Goal: Task Accomplishment & Management: Complete application form

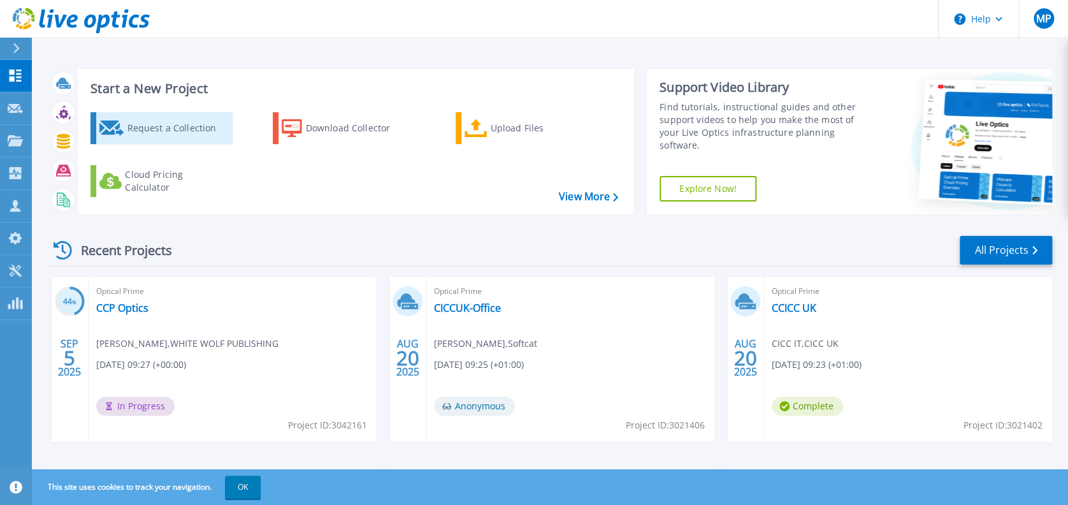
click at [158, 122] on div "Request a Collection" at bounding box center [178, 127] width 102 height 25
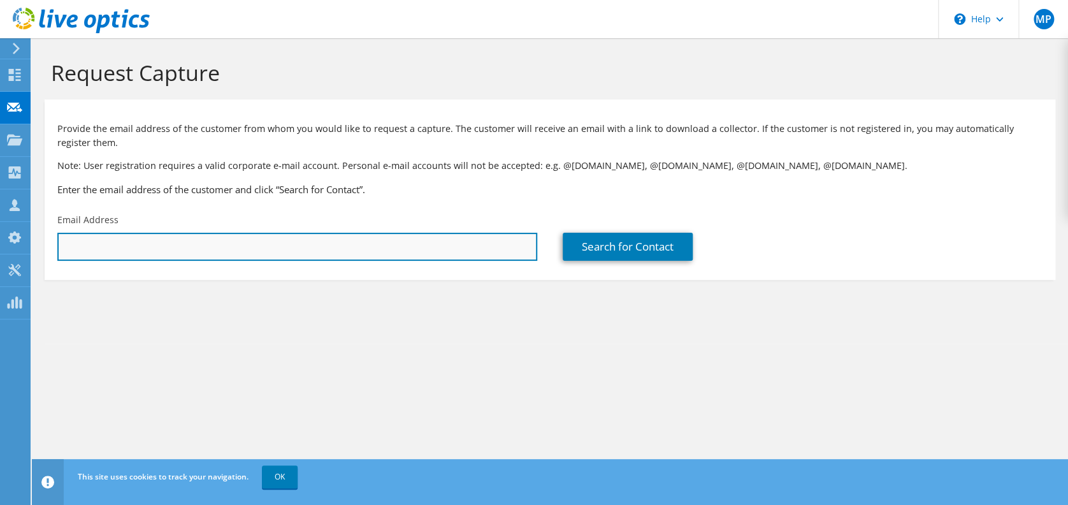
click at [315, 241] on input "text" at bounding box center [297, 247] width 480 height 28
paste input "[PERSON_NAME][DOMAIN_NAME][EMAIL_ADDRESS][PERSON_NAME][DOMAIN_NAME]"
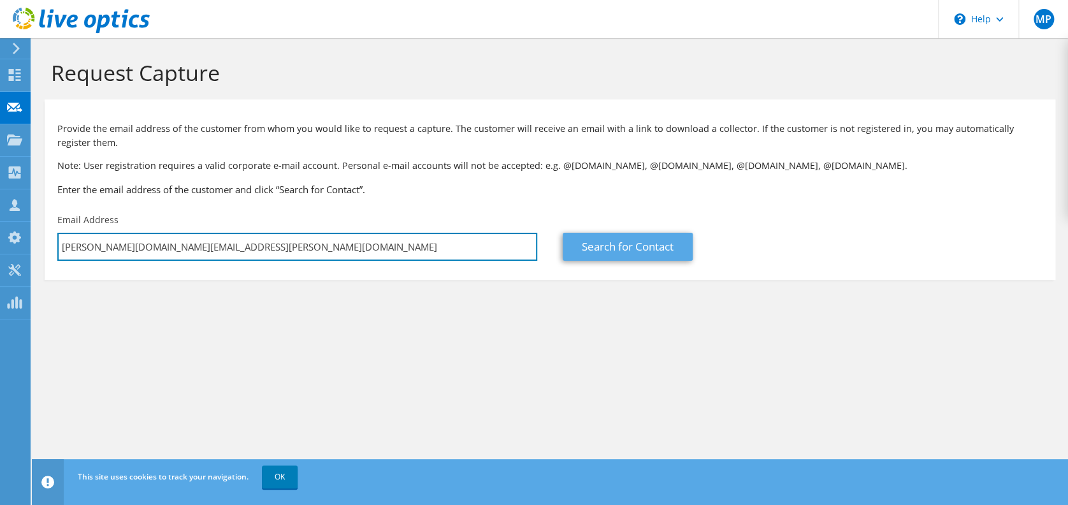
type input "[PERSON_NAME][DOMAIN_NAME][EMAIL_ADDRESS][PERSON_NAME][DOMAIN_NAME]"
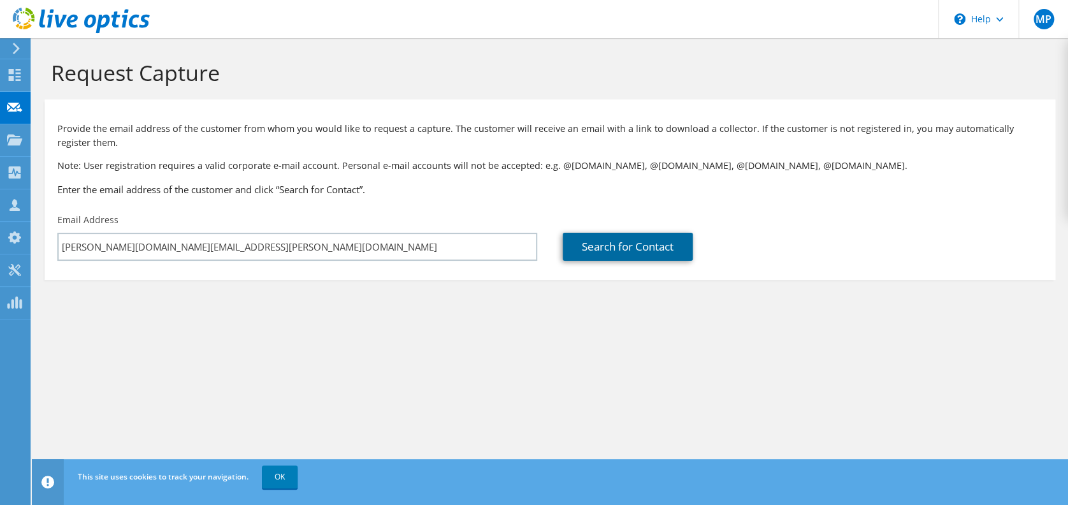
click at [608, 249] on link "Search for Contact" at bounding box center [628, 247] width 130 height 28
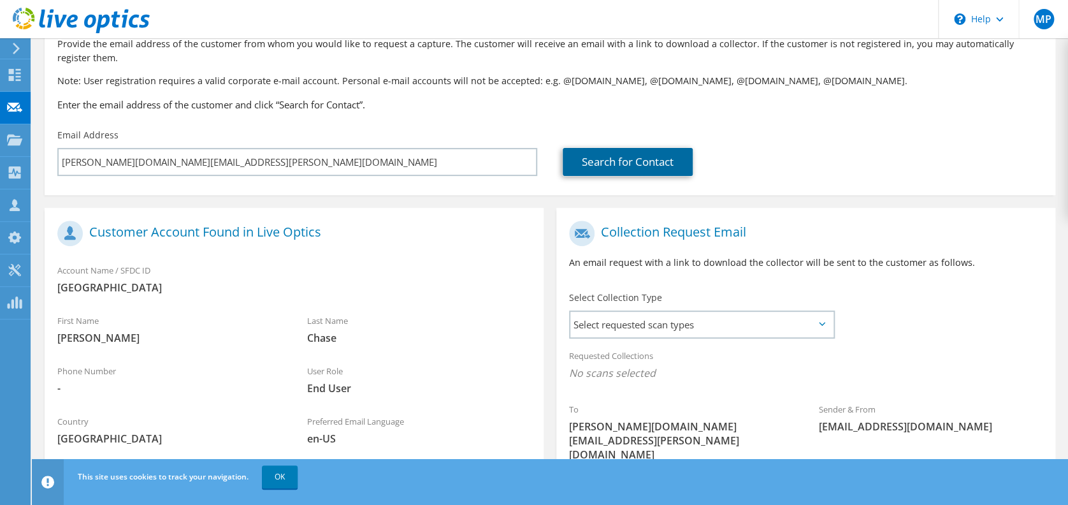
scroll to position [169, 0]
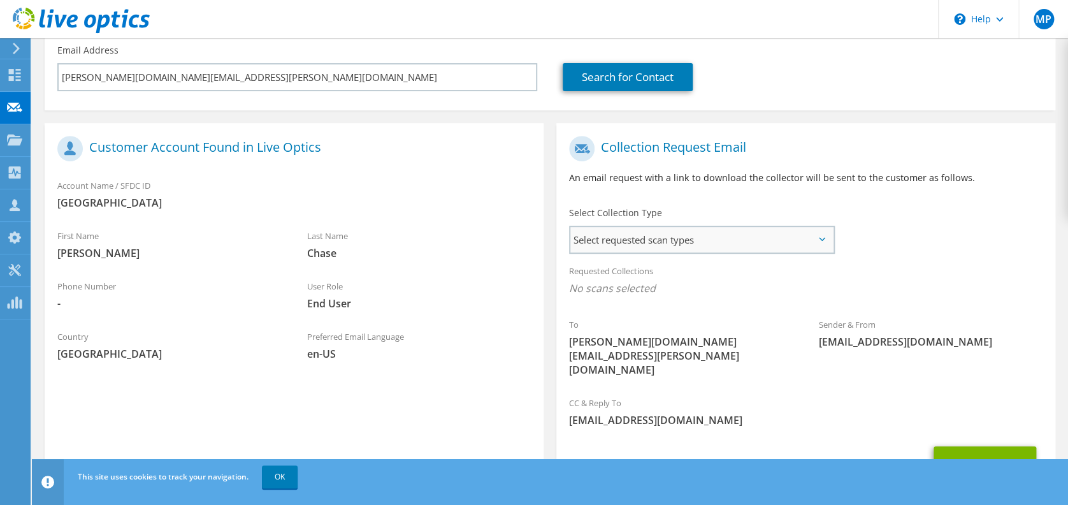
click at [647, 233] on span "Select requested scan types" at bounding box center [701, 239] width 263 height 25
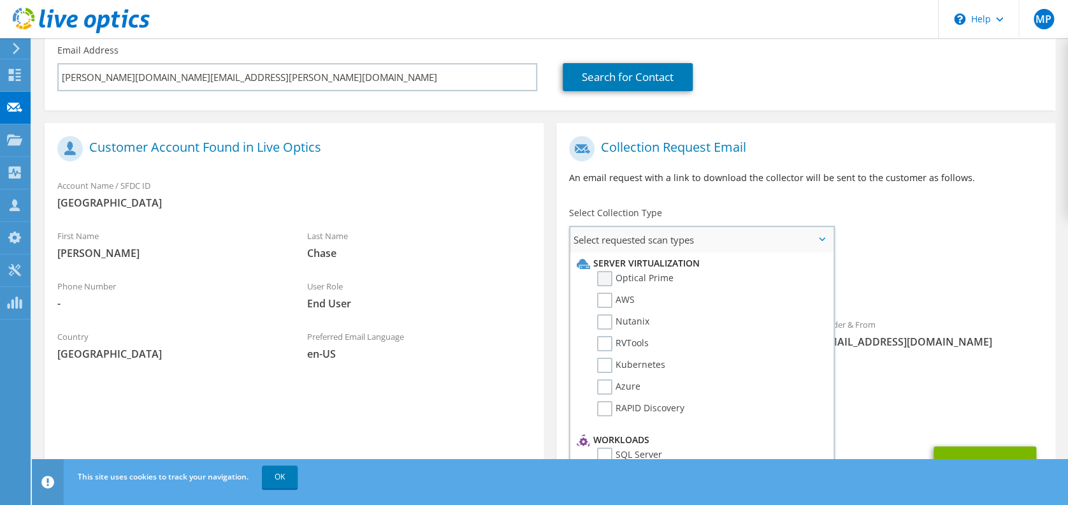
click at [609, 277] on label "Optical Prime" at bounding box center [635, 278] width 76 height 15
click at [0, 0] on input "Optical Prime" at bounding box center [0, 0] width 0 height 0
drag, startPoint x: 607, startPoint y: 297, endPoint x: 605, endPoint y: 311, distance: 14.1
click at [605, 299] on label "AWS" at bounding box center [616, 299] width 38 height 15
click at [0, 0] on input "AWS" at bounding box center [0, 0] width 0 height 0
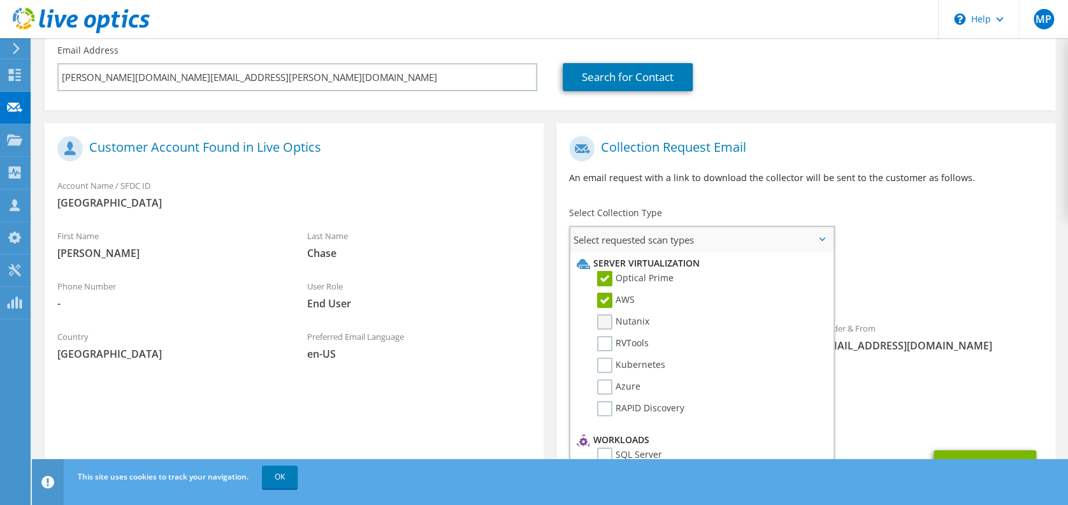
click at [605, 323] on label "Nutanix" at bounding box center [623, 321] width 52 height 15
click at [0, 0] on input "Nutanix" at bounding box center [0, 0] width 0 height 0
click at [607, 348] on label "RVTools" at bounding box center [623, 343] width 52 height 15
click at [0, 0] on input "RVTools" at bounding box center [0, 0] width 0 height 0
click at [607, 362] on label "Kubernetes" at bounding box center [631, 364] width 68 height 15
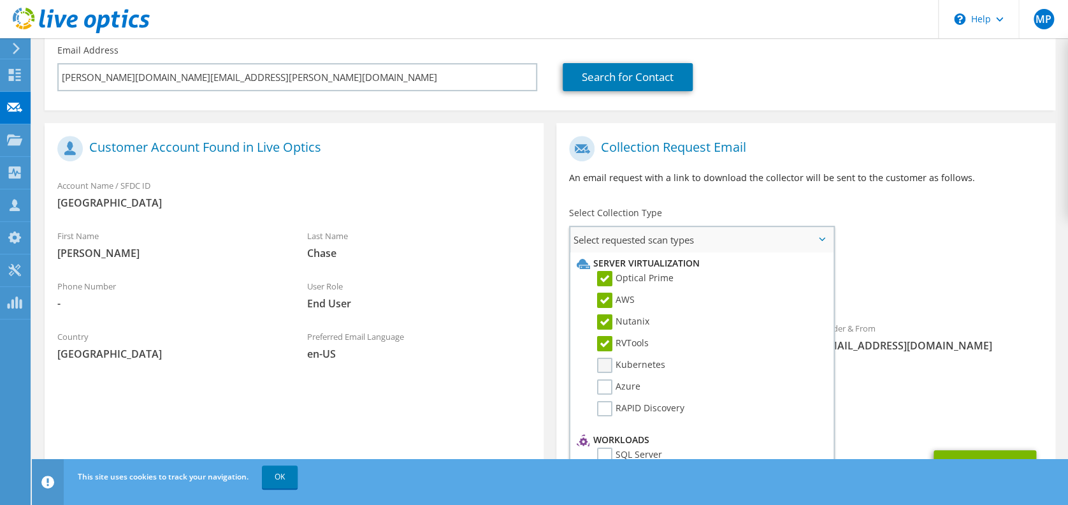
click at [0, 0] on input "Kubernetes" at bounding box center [0, 0] width 0 height 0
click at [604, 391] on label "Azure" at bounding box center [618, 386] width 43 height 15
click at [0, 0] on input "Azure" at bounding box center [0, 0] width 0 height 0
click at [604, 403] on label "RAPID Discovery" at bounding box center [640, 408] width 87 height 15
click at [0, 0] on input "RAPID Discovery" at bounding box center [0, 0] width 0 height 0
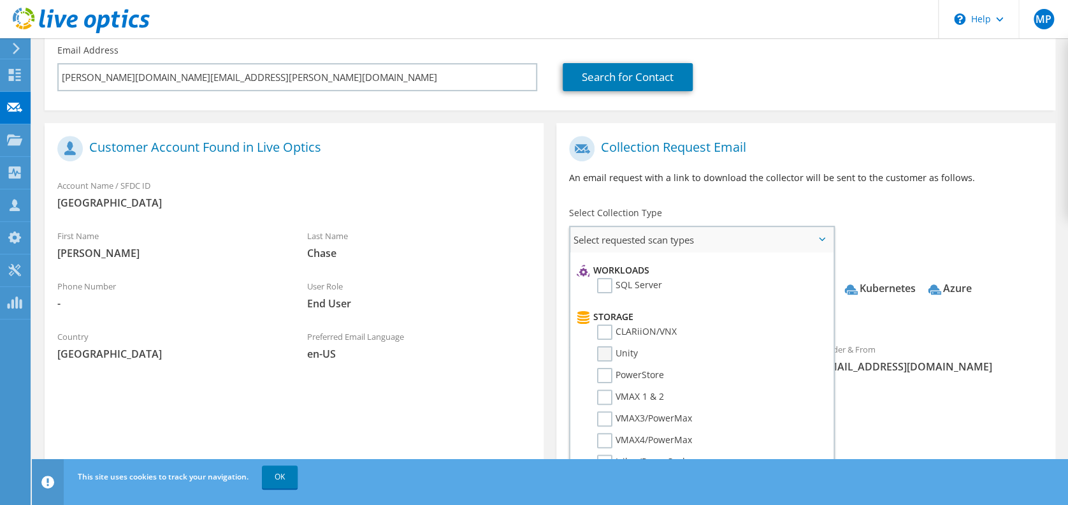
drag, startPoint x: 606, startPoint y: 279, endPoint x: 604, endPoint y: 345, distance: 65.6
click at [604, 278] on label "SQL Server" at bounding box center [629, 285] width 65 height 15
click at [0, 0] on input "SQL Server" at bounding box center [0, 0] width 0 height 0
click at [605, 329] on label "CLARiiON/VNX" at bounding box center [637, 331] width 80 height 15
click at [0, 0] on input "CLARiiON/VNX" at bounding box center [0, 0] width 0 height 0
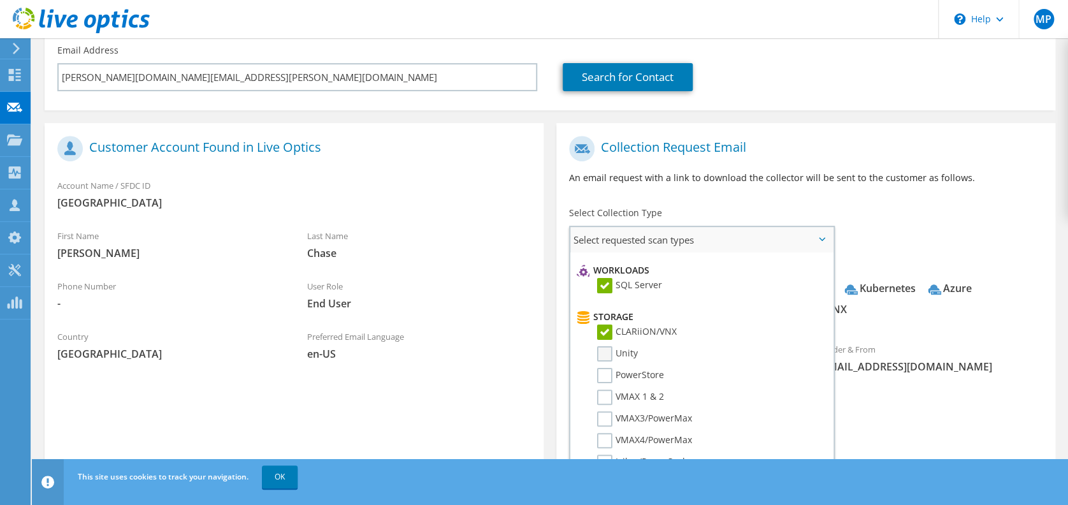
click at [605, 348] on label "Unity" at bounding box center [617, 353] width 41 height 15
click at [0, 0] on input "Unity" at bounding box center [0, 0] width 0 height 0
click at [607, 368] on label "PowerStore" at bounding box center [630, 375] width 67 height 15
click at [0, 0] on input "PowerStore" at bounding box center [0, 0] width 0 height 0
click at [606, 390] on label "VMAX 1 & 2" at bounding box center [630, 396] width 67 height 15
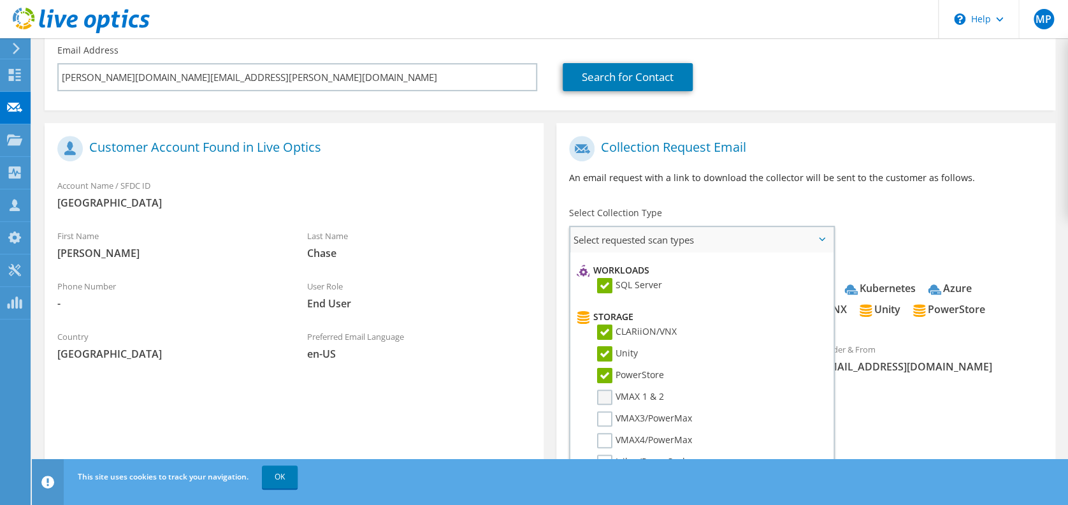
click at [0, 0] on input "VMAX 1 & 2" at bounding box center [0, 0] width 0 height 0
click at [603, 415] on label "VMAX3/PowerMax" at bounding box center [644, 418] width 95 height 15
click at [0, 0] on input "VMAX3/PowerMax" at bounding box center [0, 0] width 0 height 0
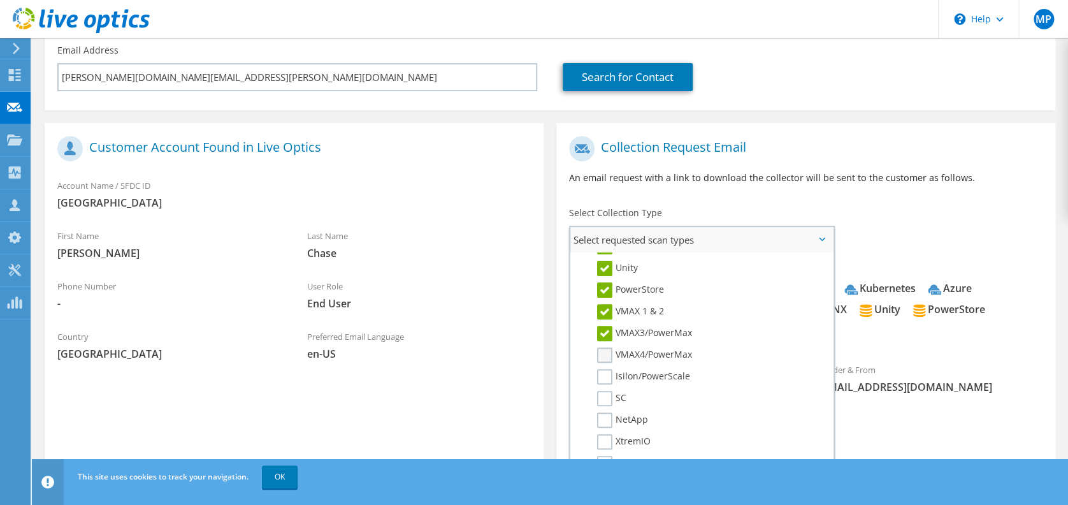
click at [605, 352] on label "VMAX4/PowerMax" at bounding box center [644, 354] width 95 height 15
click at [0, 0] on input "VMAX4/PowerMax" at bounding box center [0, 0] width 0 height 0
click at [605, 375] on label "Isilon/PowerScale" at bounding box center [643, 376] width 93 height 15
click at [0, 0] on input "Isilon/PowerScale" at bounding box center [0, 0] width 0 height 0
drag, startPoint x: 605, startPoint y: 394, endPoint x: 604, endPoint y: 406, distance: 12.1
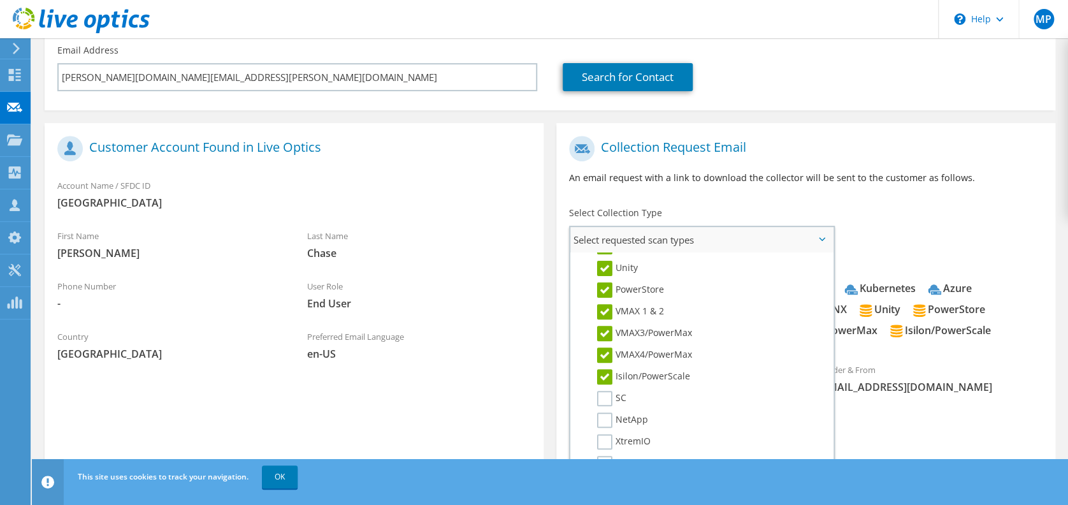
click at [604, 395] on label "SC" at bounding box center [611, 398] width 29 height 15
click at [0, 0] on input "SC" at bounding box center [0, 0] width 0 height 0
click at [603, 416] on label "NetApp" at bounding box center [622, 419] width 51 height 15
click at [0, 0] on input "NetApp" at bounding box center [0, 0] width 0 height 0
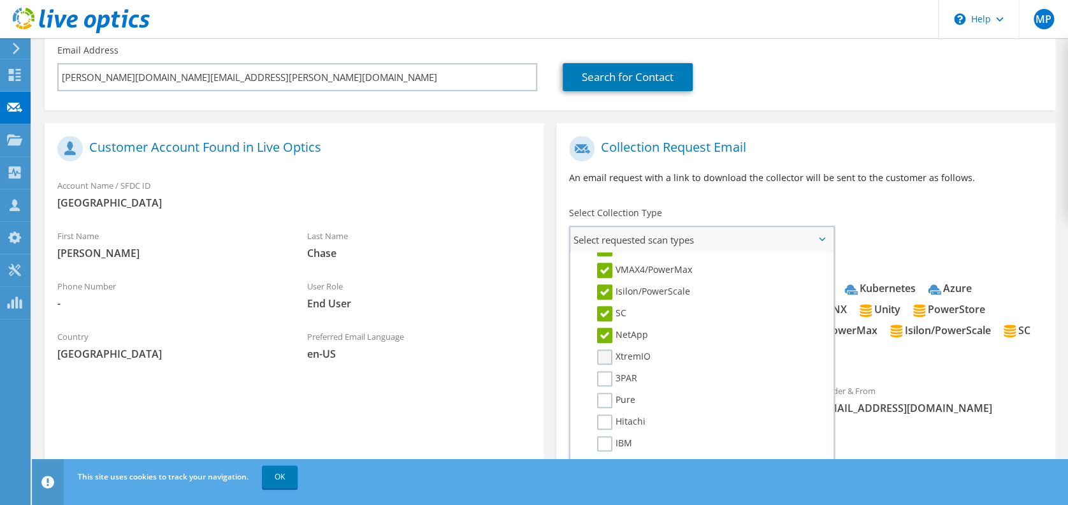
click at [606, 352] on label "XtremIO" at bounding box center [624, 356] width 54 height 15
click at [0, 0] on input "XtremIO" at bounding box center [0, 0] width 0 height 0
click at [606, 371] on label "3PAR" at bounding box center [617, 378] width 40 height 15
click at [0, 0] on input "3PAR" at bounding box center [0, 0] width 0 height 0
click at [605, 398] on label "Pure" at bounding box center [616, 399] width 38 height 15
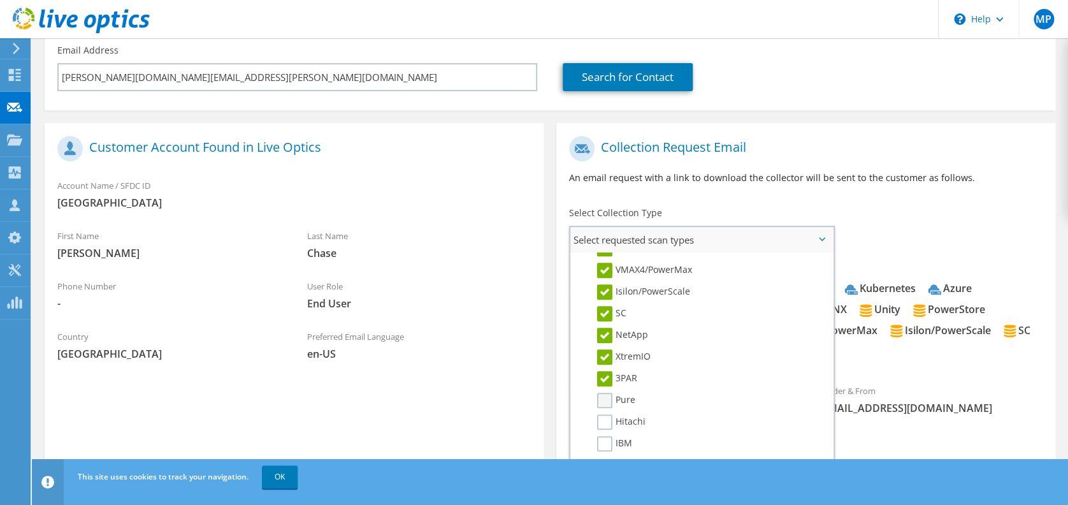
click at [0, 0] on input "Pure" at bounding box center [0, 0] width 0 height 0
click at [604, 417] on label "Hitachi" at bounding box center [621, 421] width 48 height 15
click at [0, 0] on input "Hitachi" at bounding box center [0, 0] width 0 height 0
click at [604, 436] on label "IBM" at bounding box center [614, 443] width 35 height 15
click at [0, 0] on input "IBM" at bounding box center [0, 0] width 0 height 0
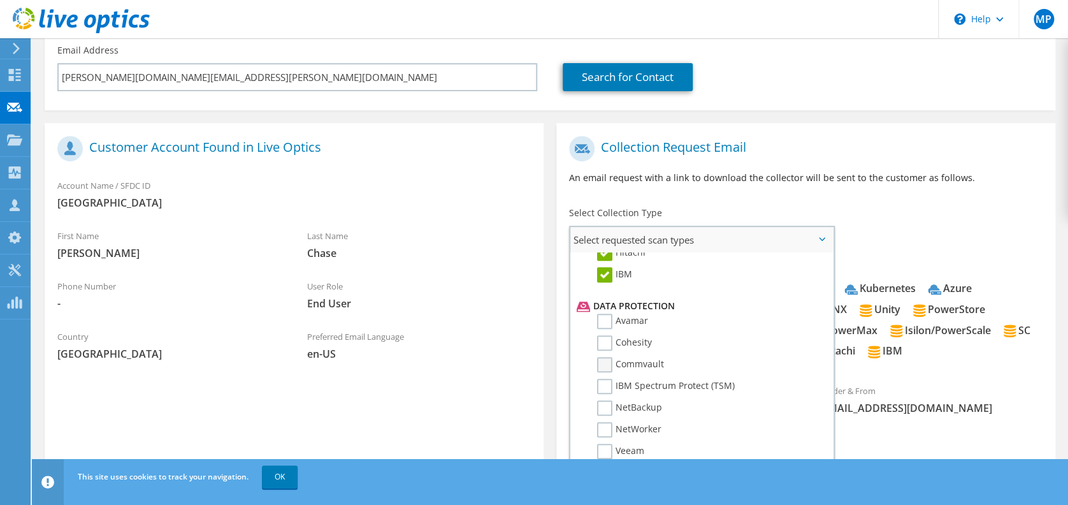
scroll to position [510, 0]
click at [607, 313] on label "Avamar" at bounding box center [622, 319] width 51 height 15
click at [0, 0] on input "Avamar" at bounding box center [0, 0] width 0 height 0
drag, startPoint x: 605, startPoint y: 338, endPoint x: 605, endPoint y: 345, distance: 7.0
click at [605, 338] on label "Cohesity" at bounding box center [624, 341] width 55 height 15
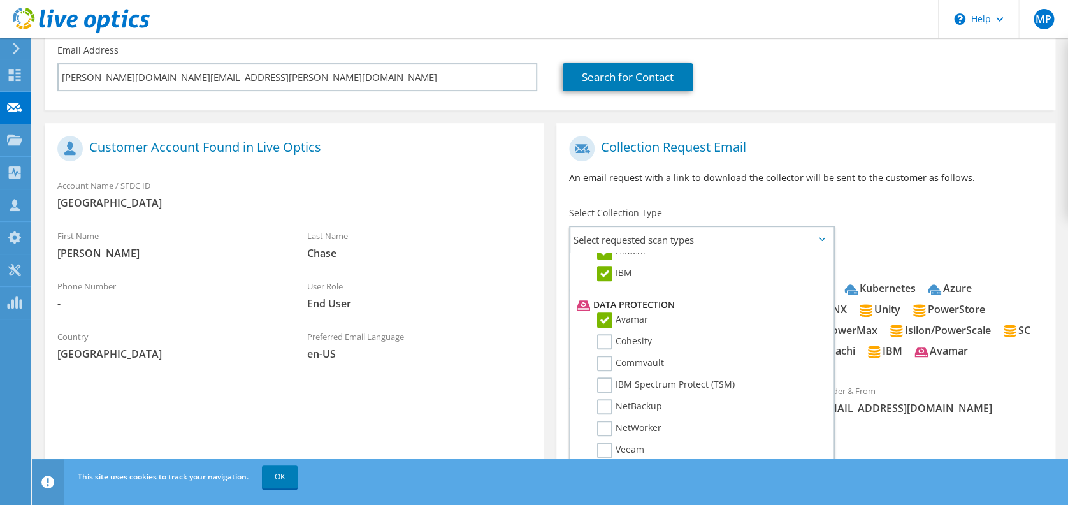
click at [0, 0] on input "Cohesity" at bounding box center [0, 0] width 0 height 0
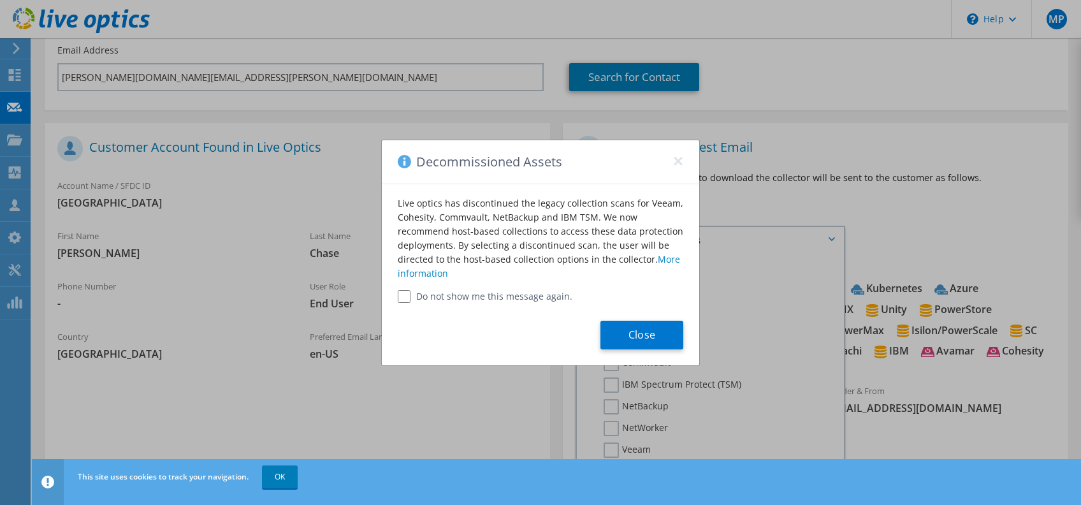
click at [605, 355] on div "Close" at bounding box center [540, 334] width 317 height 62
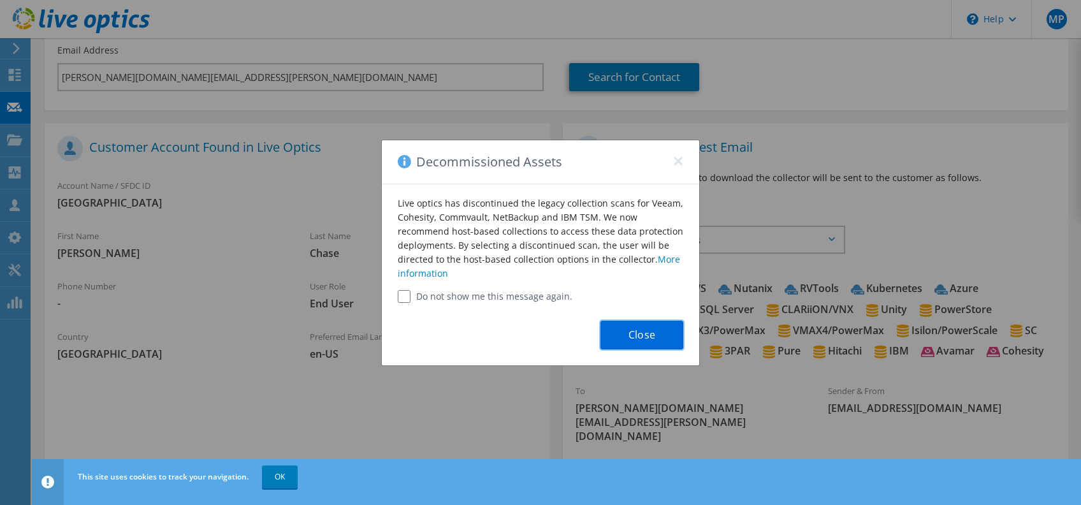
click at [632, 337] on button "Close" at bounding box center [641, 334] width 83 height 29
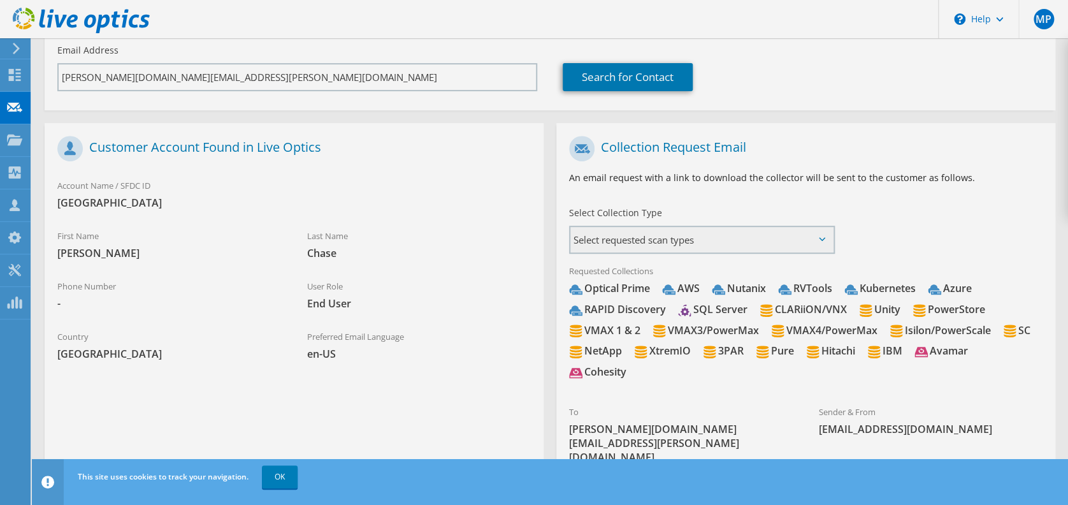
click at [685, 235] on span "Select requested scan types" at bounding box center [701, 239] width 263 height 25
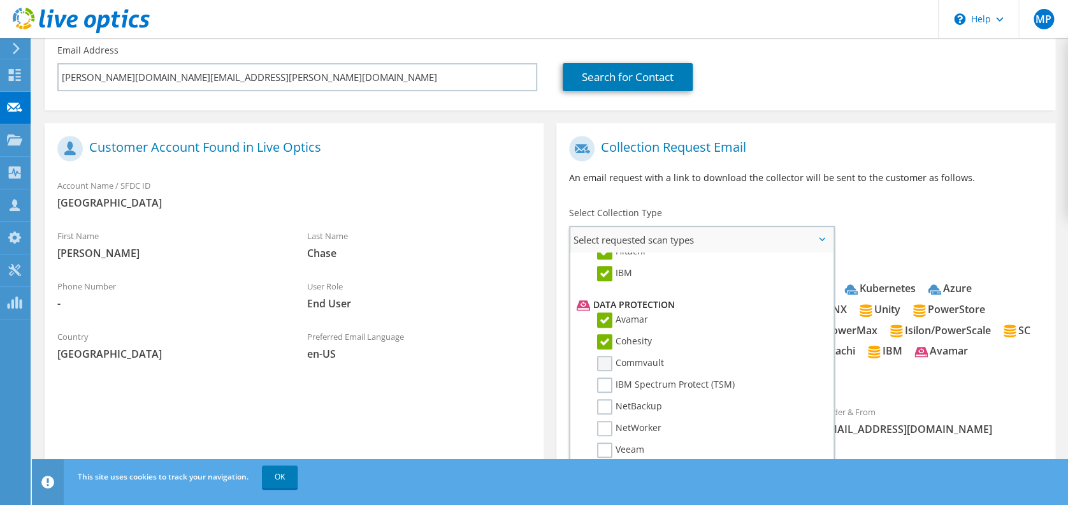
click at [610, 360] on label "Commvault" at bounding box center [630, 362] width 67 height 15
click at [0, 0] on input "Commvault" at bounding box center [0, 0] width 0 height 0
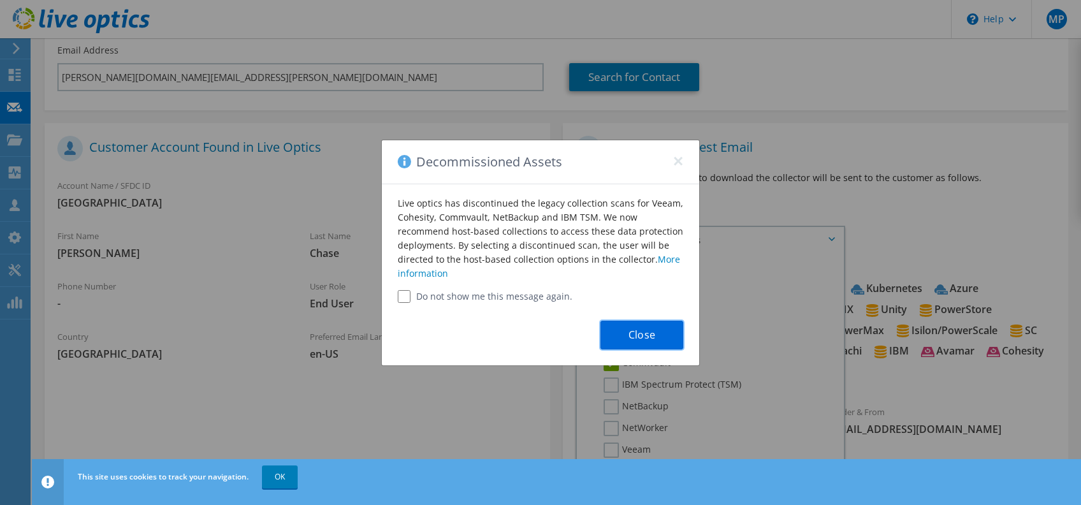
click at [632, 332] on button "Close" at bounding box center [641, 334] width 83 height 29
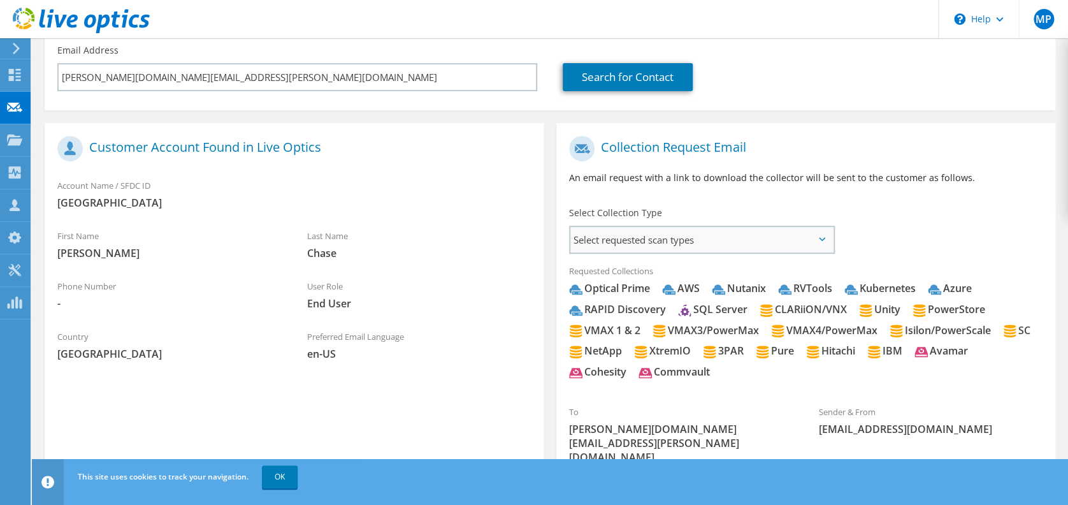
click at [646, 239] on span "Select requested scan types" at bounding box center [701, 239] width 263 height 25
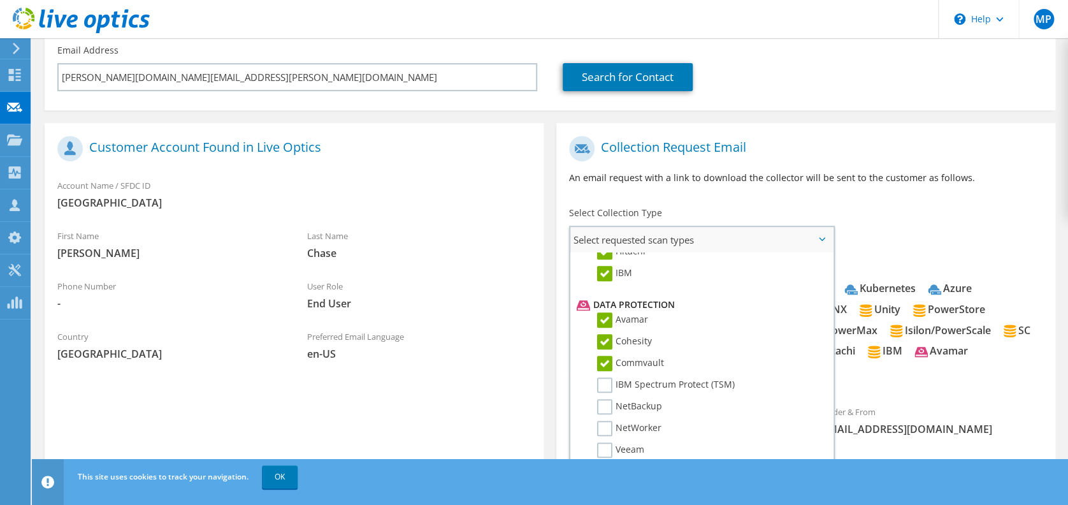
scroll to position [594, 0]
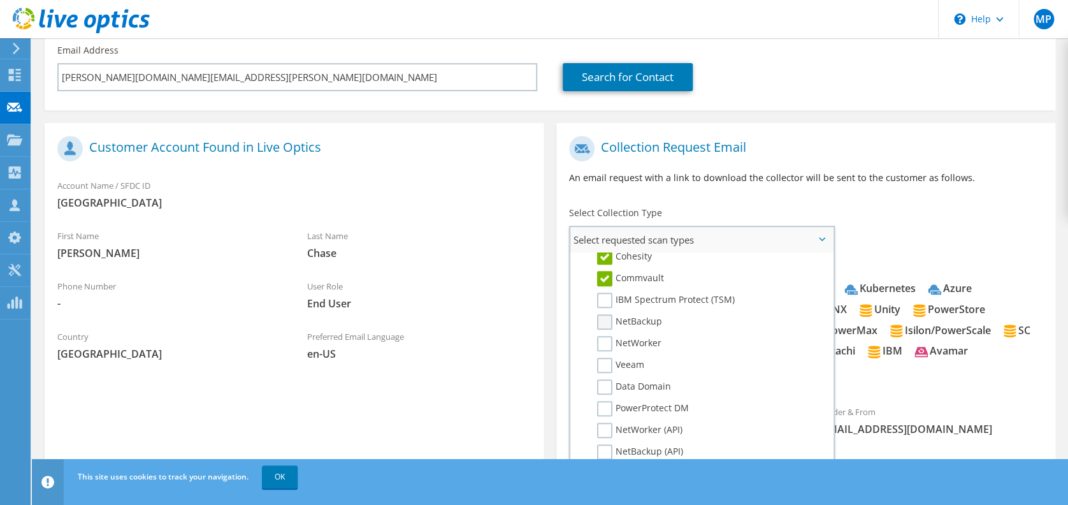
click at [603, 315] on label "NetBackup" at bounding box center [629, 321] width 65 height 15
click at [0, 0] on input "NetBackup" at bounding box center [0, 0] width 0 height 0
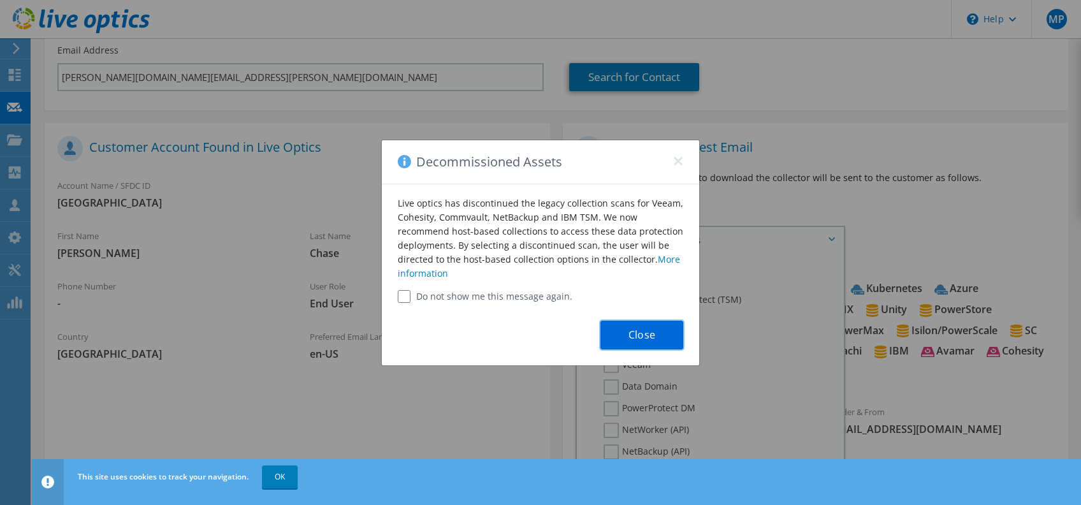
click at [617, 327] on button "Close" at bounding box center [641, 334] width 83 height 29
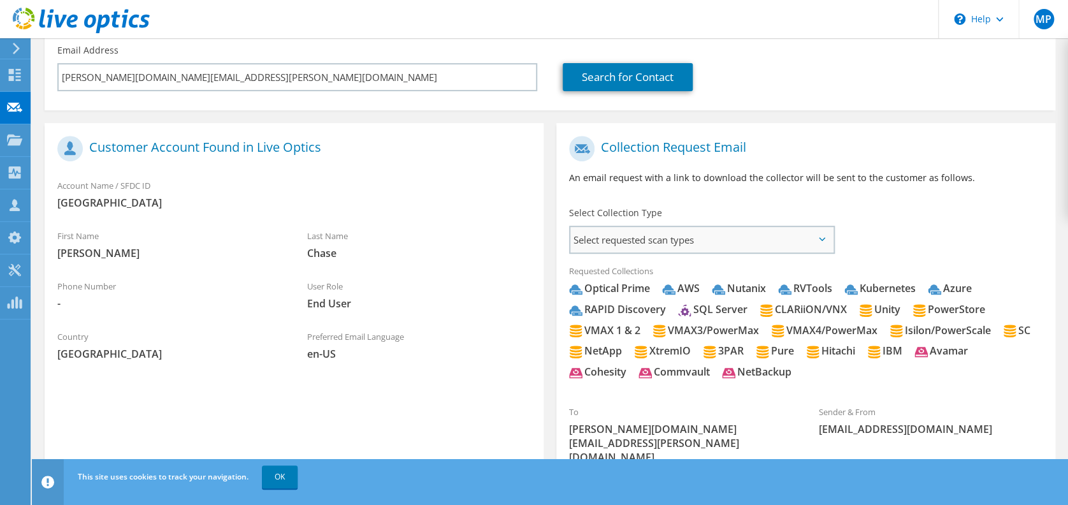
click at [624, 239] on span "Select requested scan types" at bounding box center [701, 239] width 263 height 25
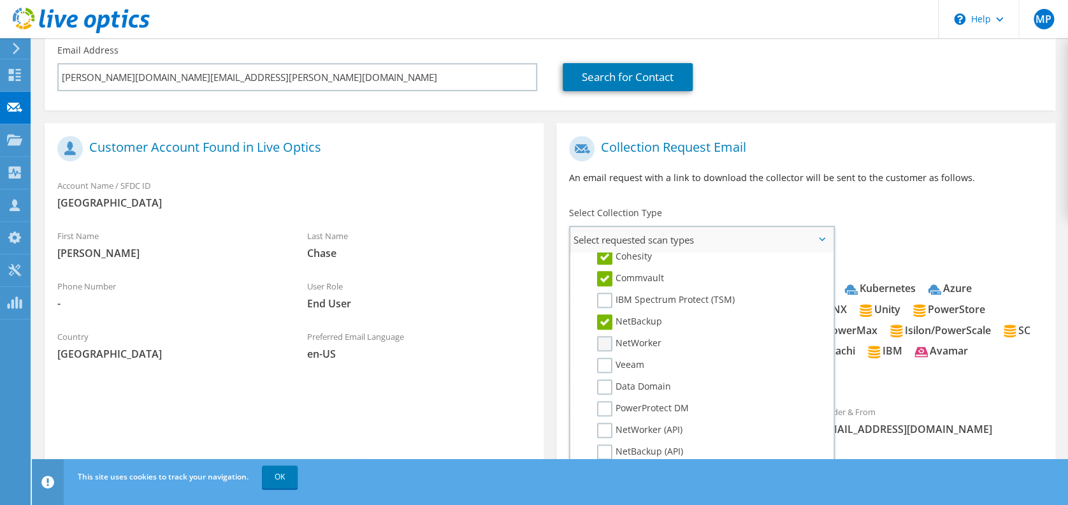
click at [603, 336] on label "NetWorker" at bounding box center [629, 343] width 64 height 15
click at [0, 0] on input "NetWorker" at bounding box center [0, 0] width 0 height 0
click at [603, 292] on label "IBM Spectrum Protect (TSM)" at bounding box center [666, 299] width 138 height 15
click at [0, 0] on input "IBM Spectrum Protect (TSM)" at bounding box center [0, 0] width 0 height 0
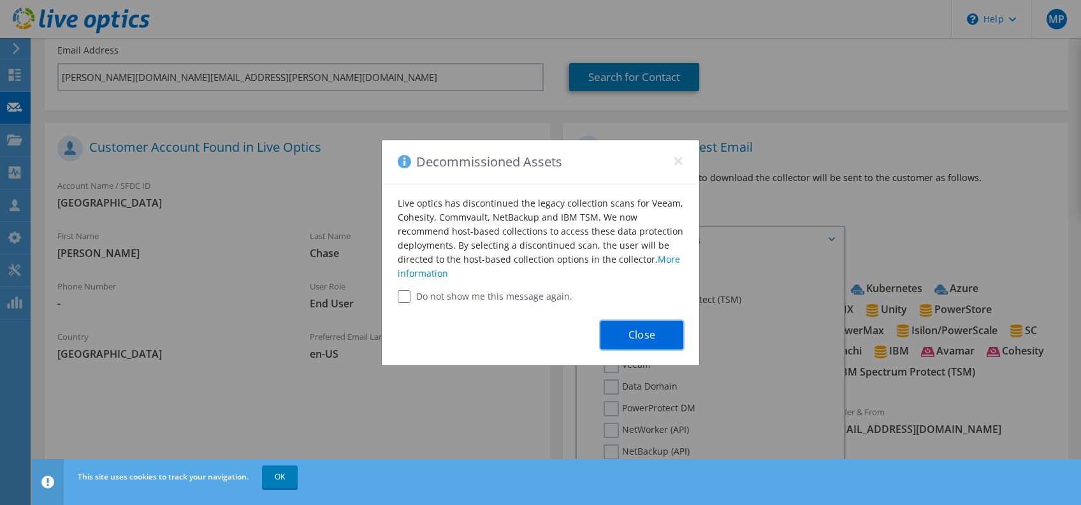
drag, startPoint x: 630, startPoint y: 328, endPoint x: 618, endPoint y: 362, distance: 35.9
click at [630, 329] on button "Close" at bounding box center [641, 334] width 83 height 29
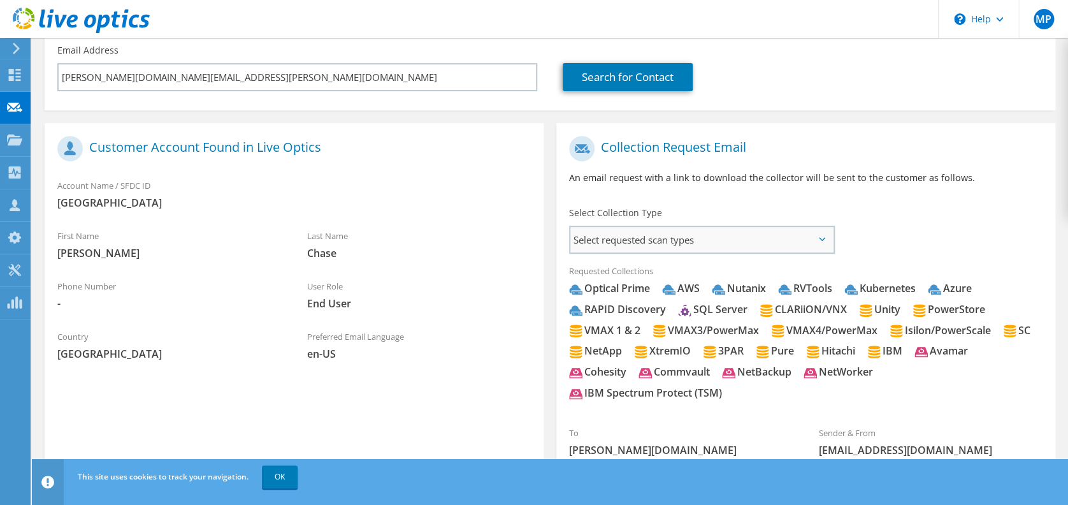
click at [621, 240] on span "Select requested scan types" at bounding box center [701, 239] width 263 height 25
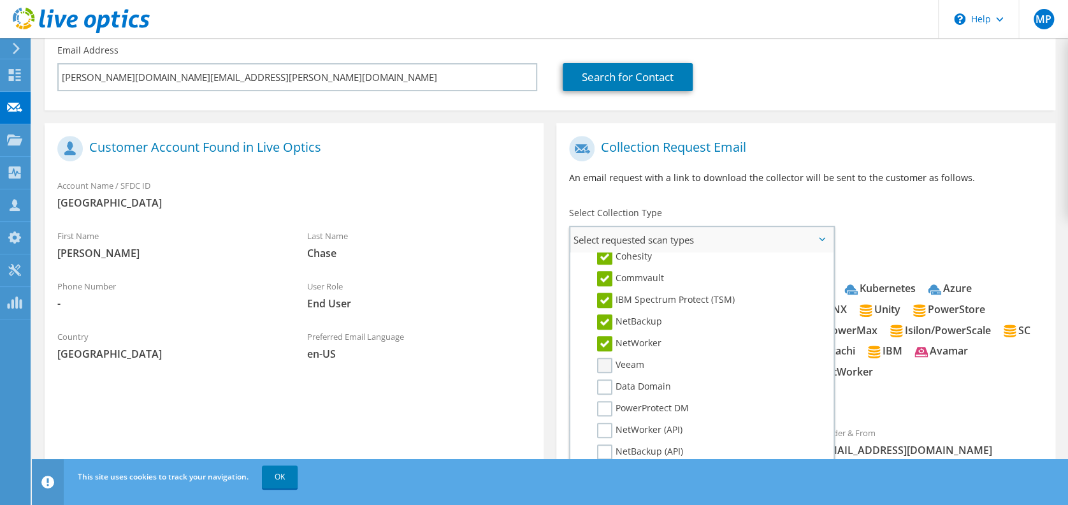
click at [602, 357] on label "Veeam" at bounding box center [620, 364] width 47 height 15
click at [0, 0] on input "Veeam" at bounding box center [0, 0] width 0 height 0
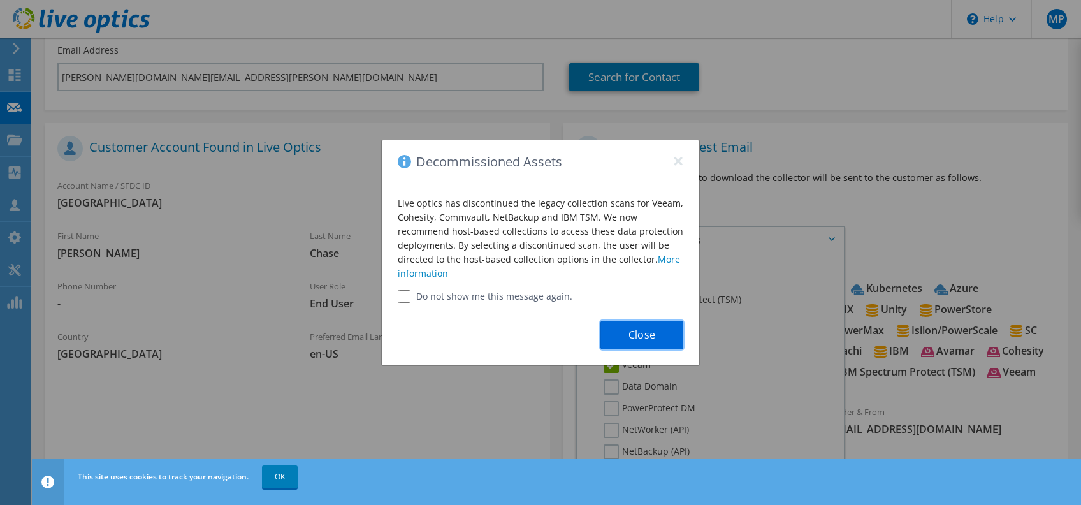
click at [635, 331] on button "Close" at bounding box center [641, 334] width 83 height 29
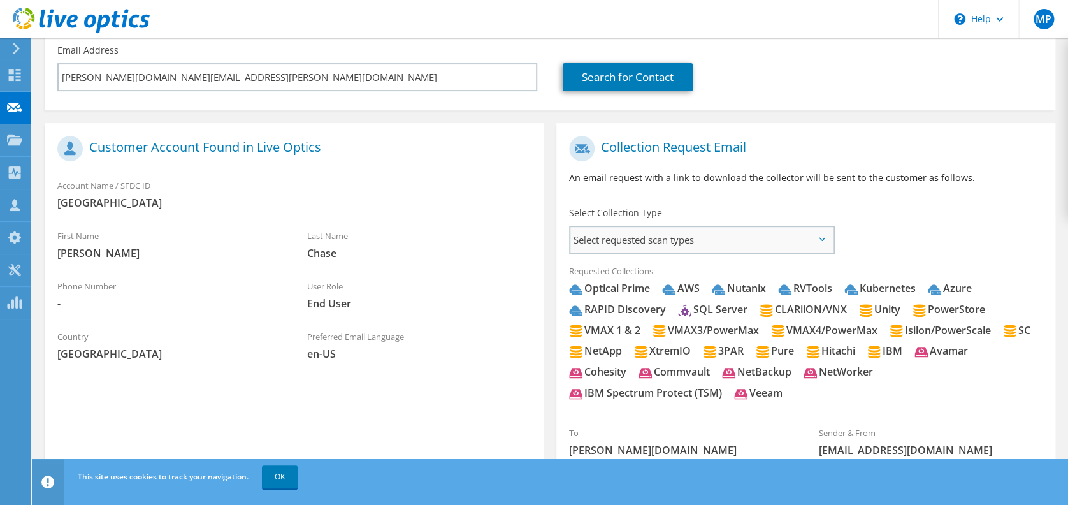
click at [629, 241] on span "Select requested scan types" at bounding box center [701, 239] width 263 height 25
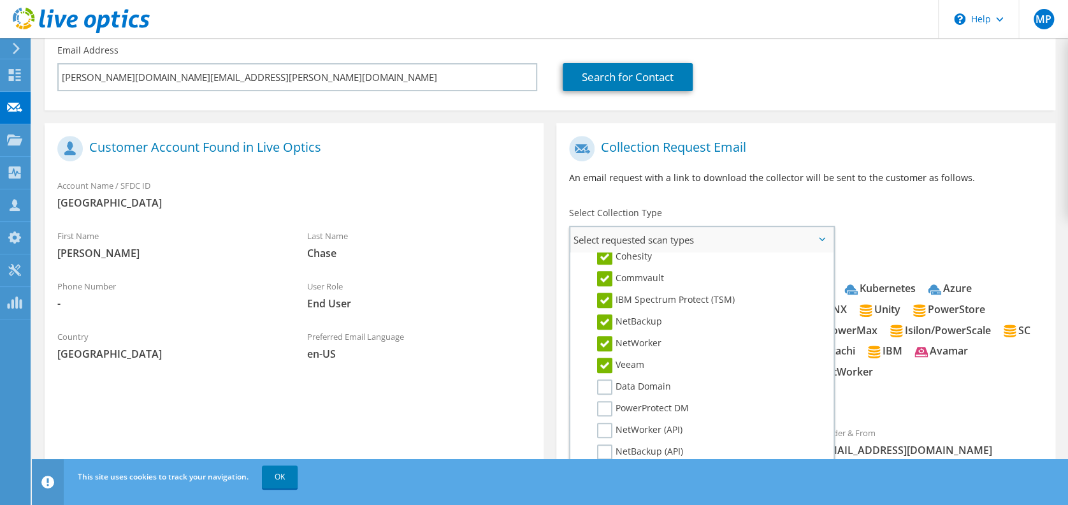
scroll to position [596, 0]
click at [610, 377] on label "Data Domain" at bounding box center [634, 384] width 74 height 15
click at [0, 0] on input "Data Domain" at bounding box center [0, 0] width 0 height 0
click at [607, 399] on label "PowerProtect DM" at bounding box center [643, 406] width 92 height 15
click at [0, 0] on input "PowerProtect DM" at bounding box center [0, 0] width 0 height 0
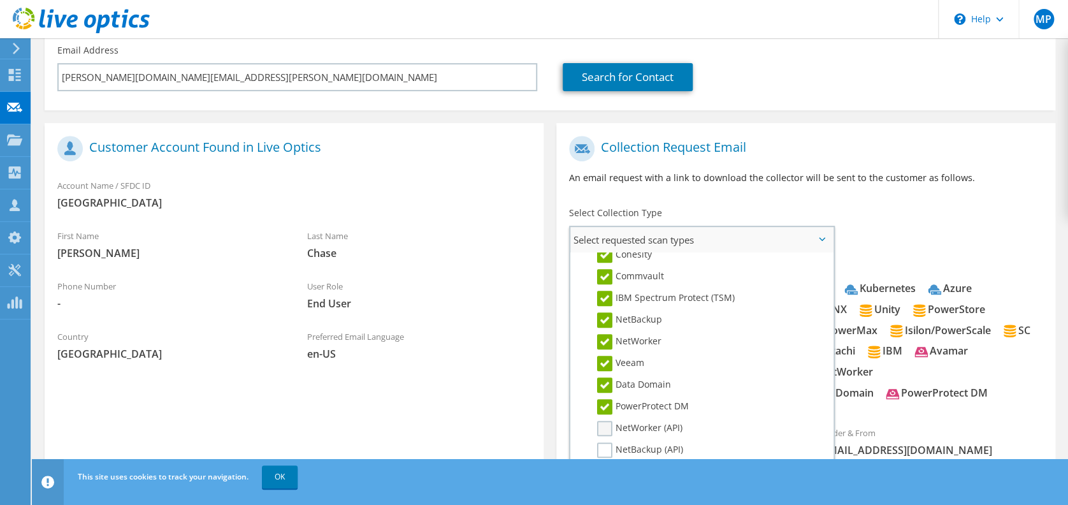
click at [603, 422] on label "NetWorker (API)" at bounding box center [639, 427] width 85 height 15
click at [0, 0] on input "NetWorker (API)" at bounding box center [0, 0] width 0 height 0
click at [603, 442] on label "NetBackup (API)" at bounding box center [640, 449] width 86 height 15
click at [0, 0] on input "NetBackup (API)" at bounding box center [0, 0] width 0 height 0
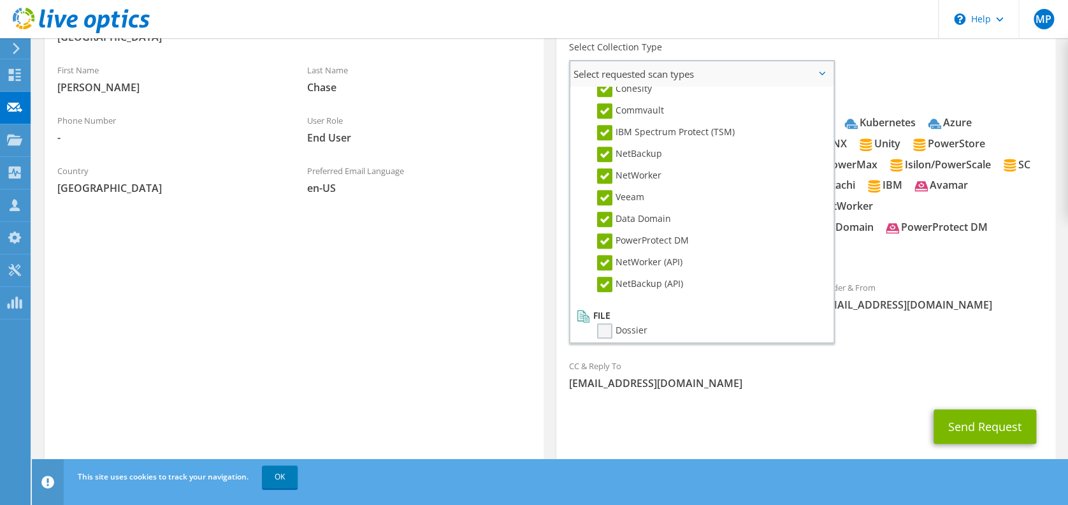
click at [601, 325] on label "Dossier" at bounding box center [622, 330] width 50 height 15
click at [0, 0] on input "Dossier" at bounding box center [0, 0] width 0 height 0
click at [895, 403] on div "Send Request" at bounding box center [805, 426] width 499 height 47
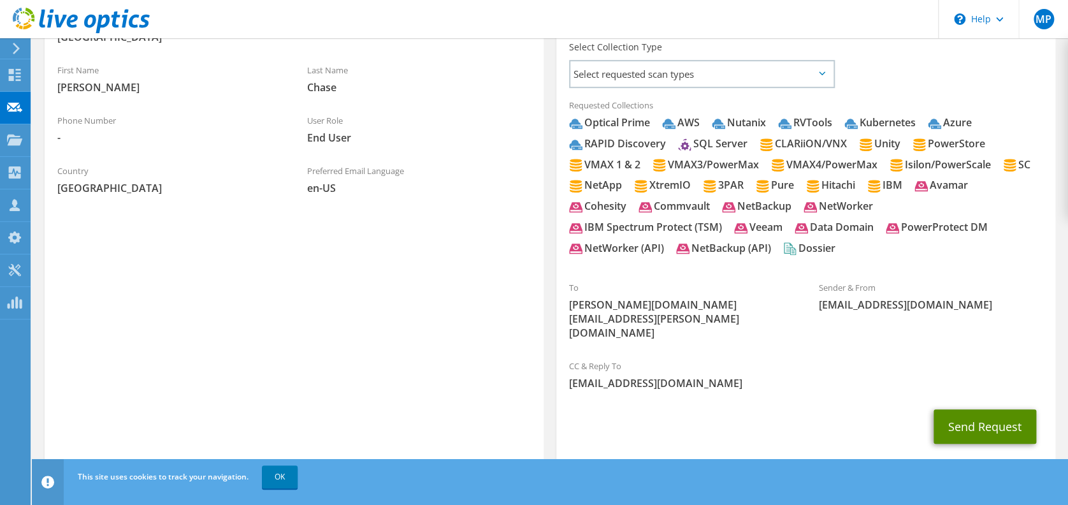
click at [978, 409] on button "Send Request" at bounding box center [984, 426] width 103 height 34
